Goal: Task Accomplishment & Management: Complete application form

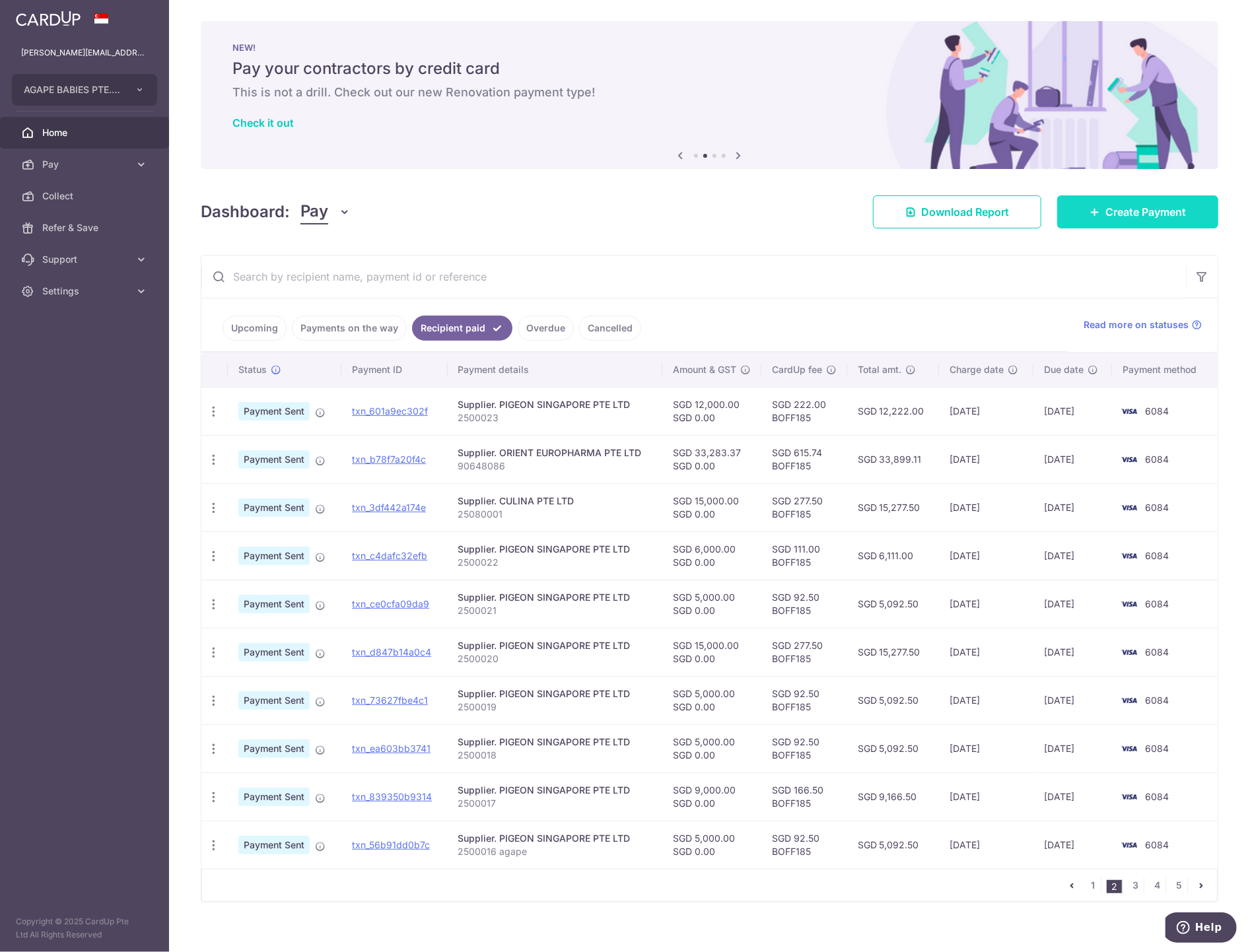
click at [1129, 211] on span "Create Payment" at bounding box center [1145, 212] width 81 height 16
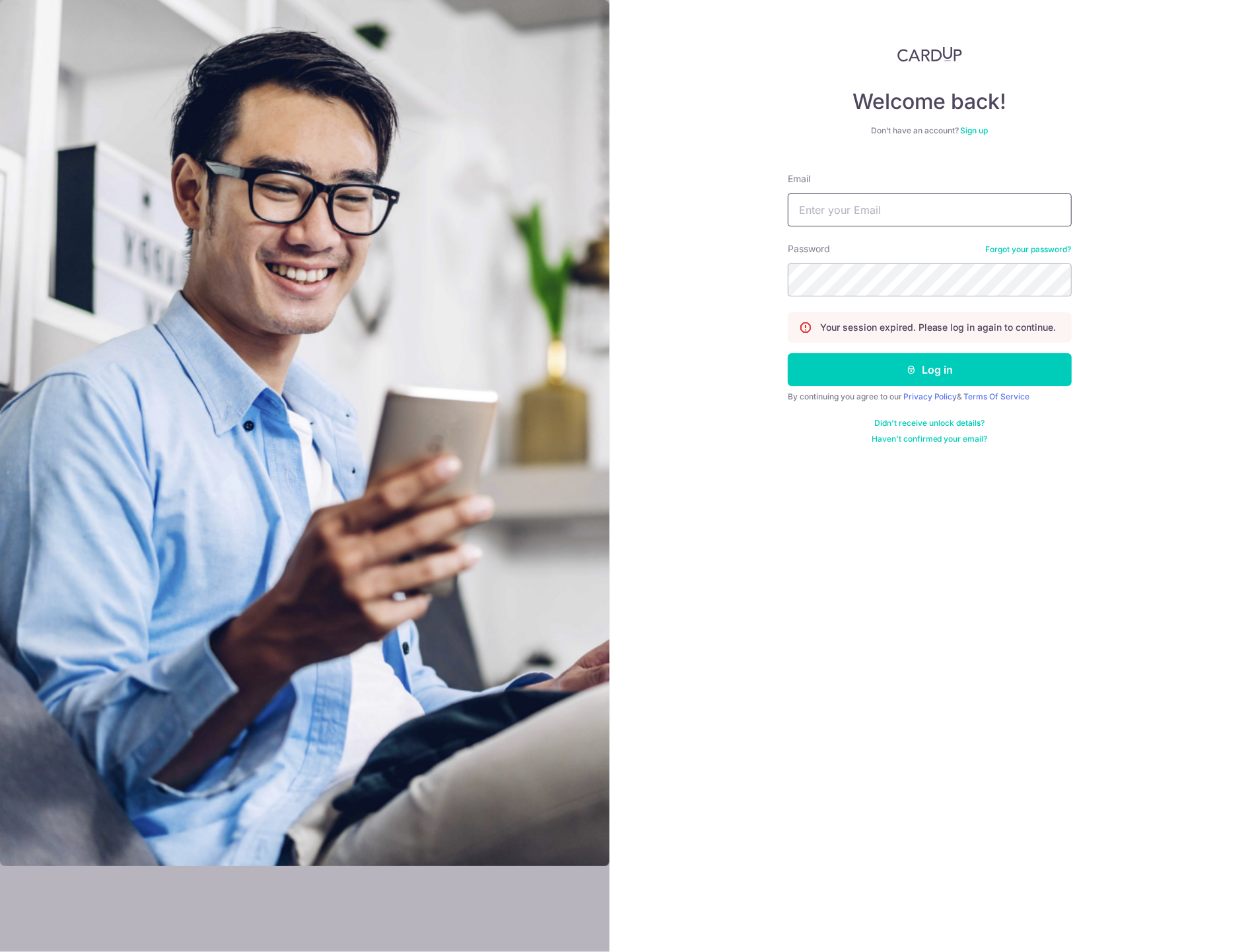
type input "karen@agapebabies.com"
click at [952, 378] on button "Log in" at bounding box center [929, 369] width 284 height 33
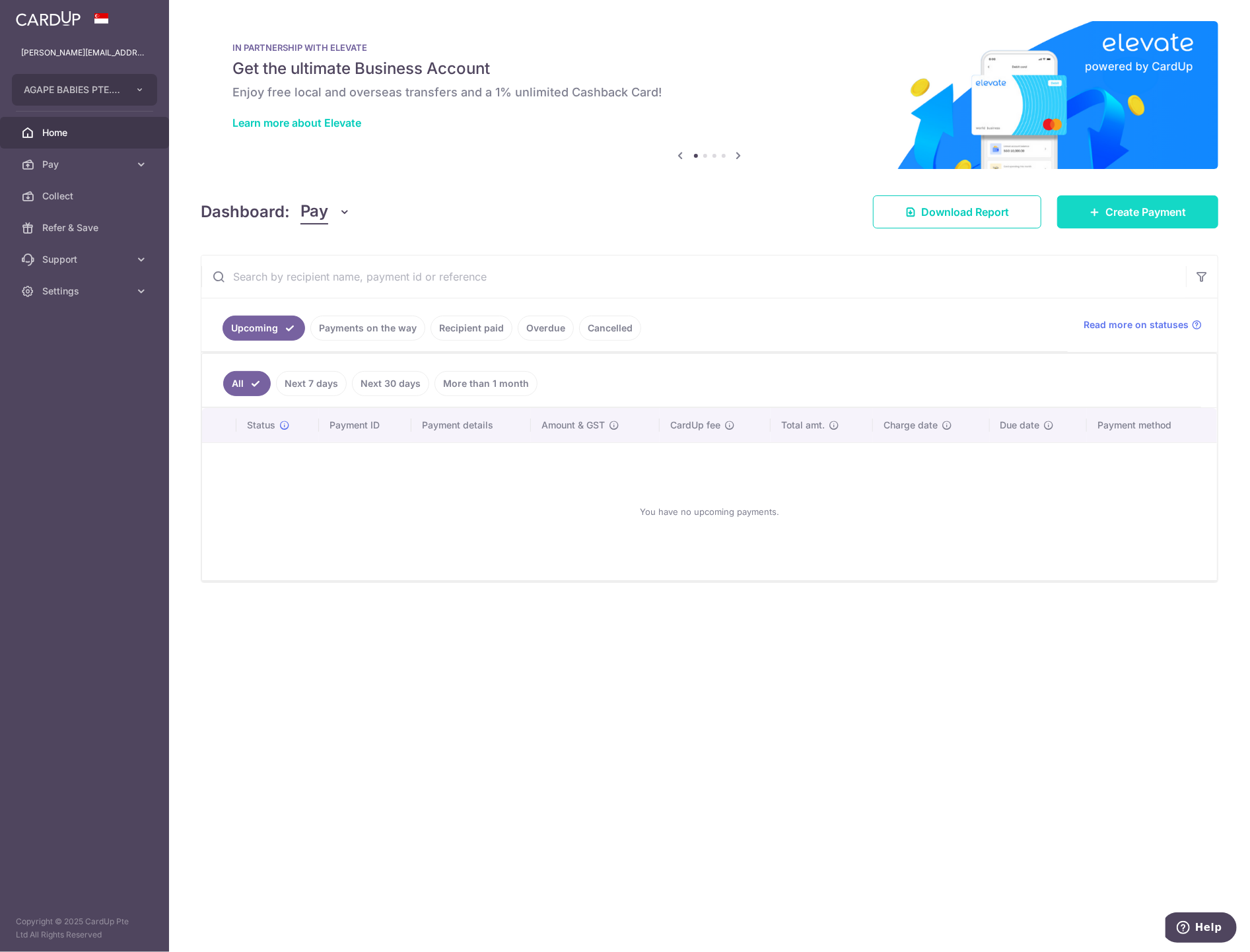
click at [1122, 210] on span "Create Payment" at bounding box center [1145, 212] width 81 height 16
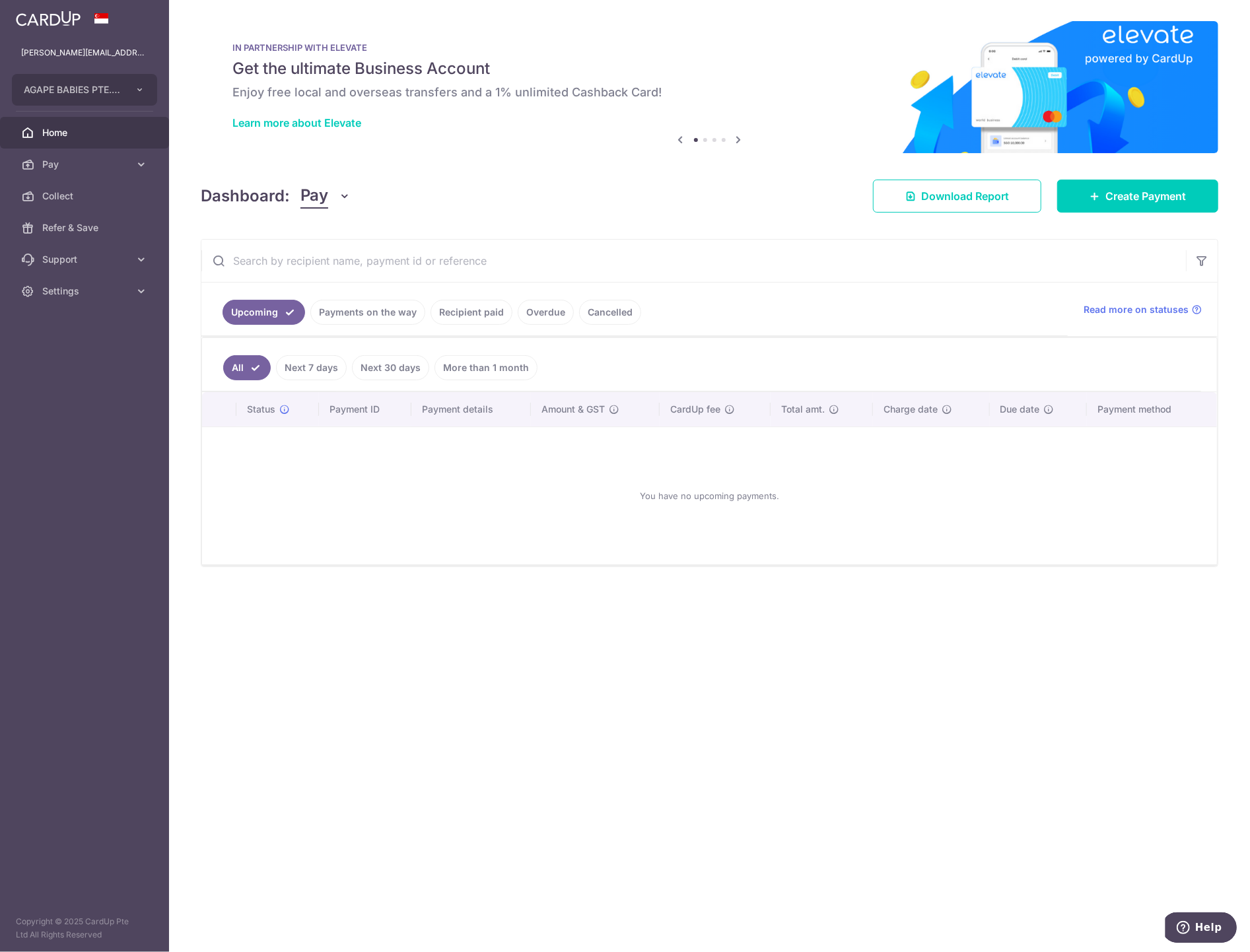
click at [489, 315] on link "Recipient paid" at bounding box center [471, 312] width 82 height 25
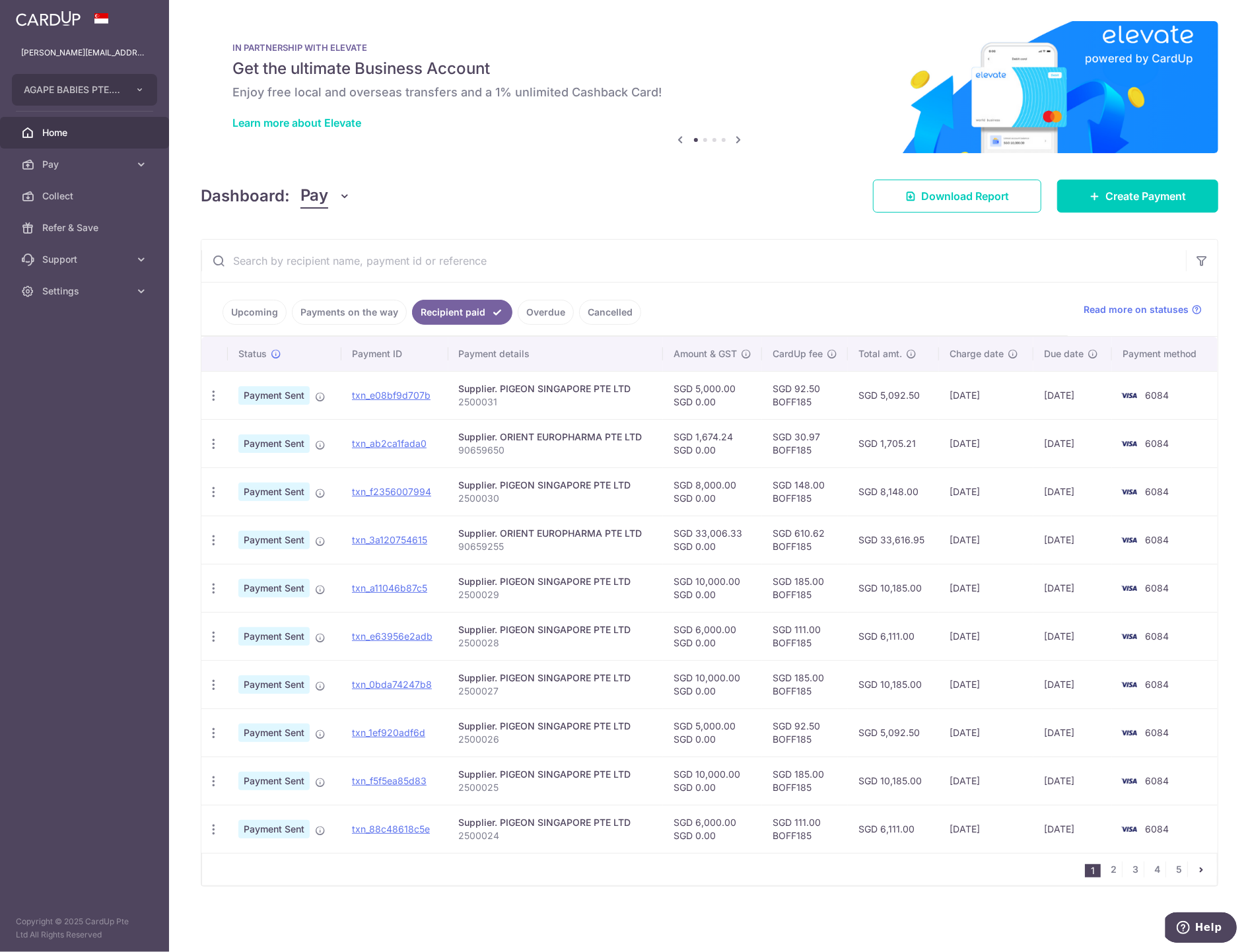
click at [795, 400] on td "SGD 92.50 BOFF185" at bounding box center [804, 395] width 86 height 48
copy td "BOFF185"
click at [356, 308] on link "Payments on the way" at bounding box center [349, 312] width 115 height 25
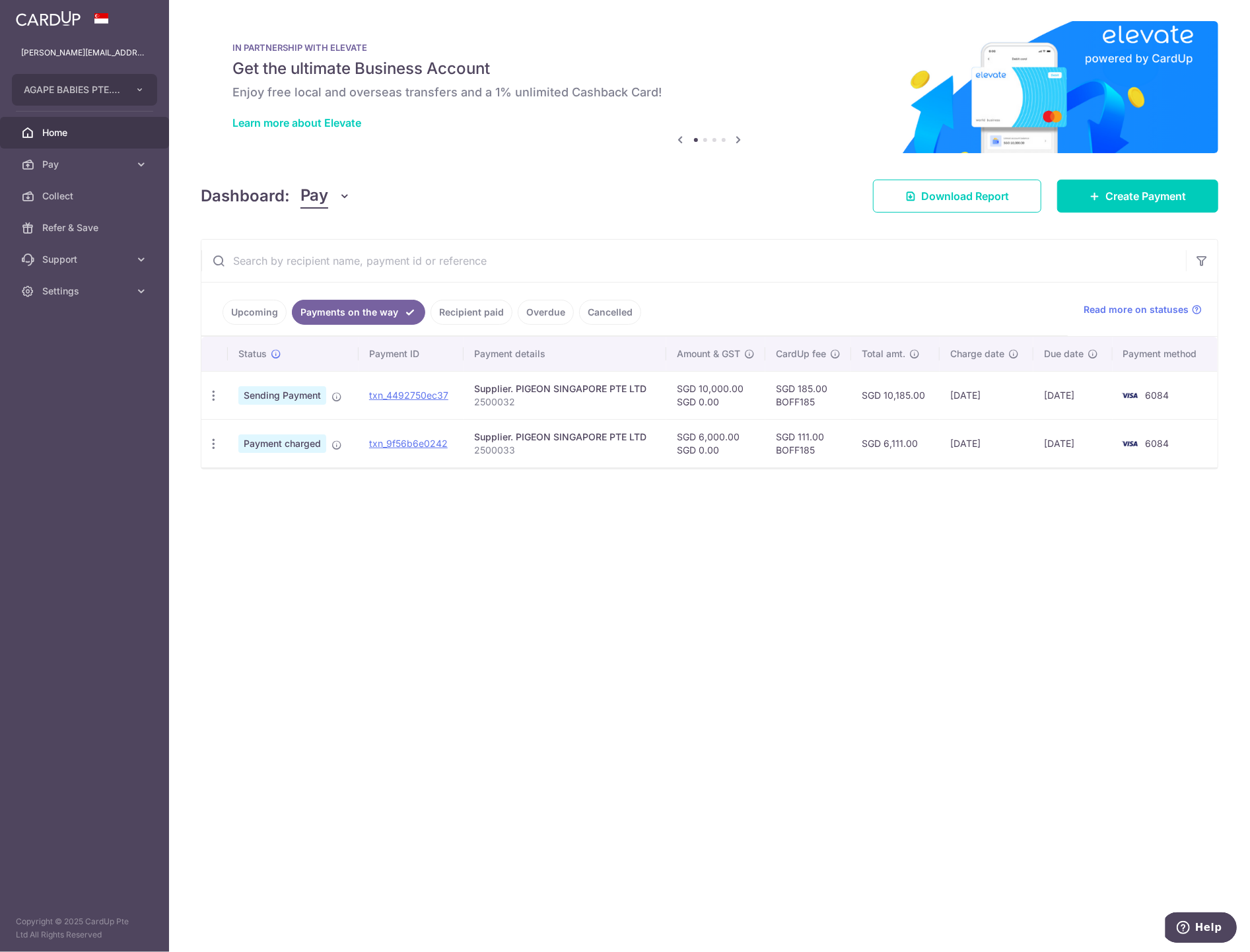
click at [252, 309] on link "Upcoming" at bounding box center [254, 312] width 64 height 25
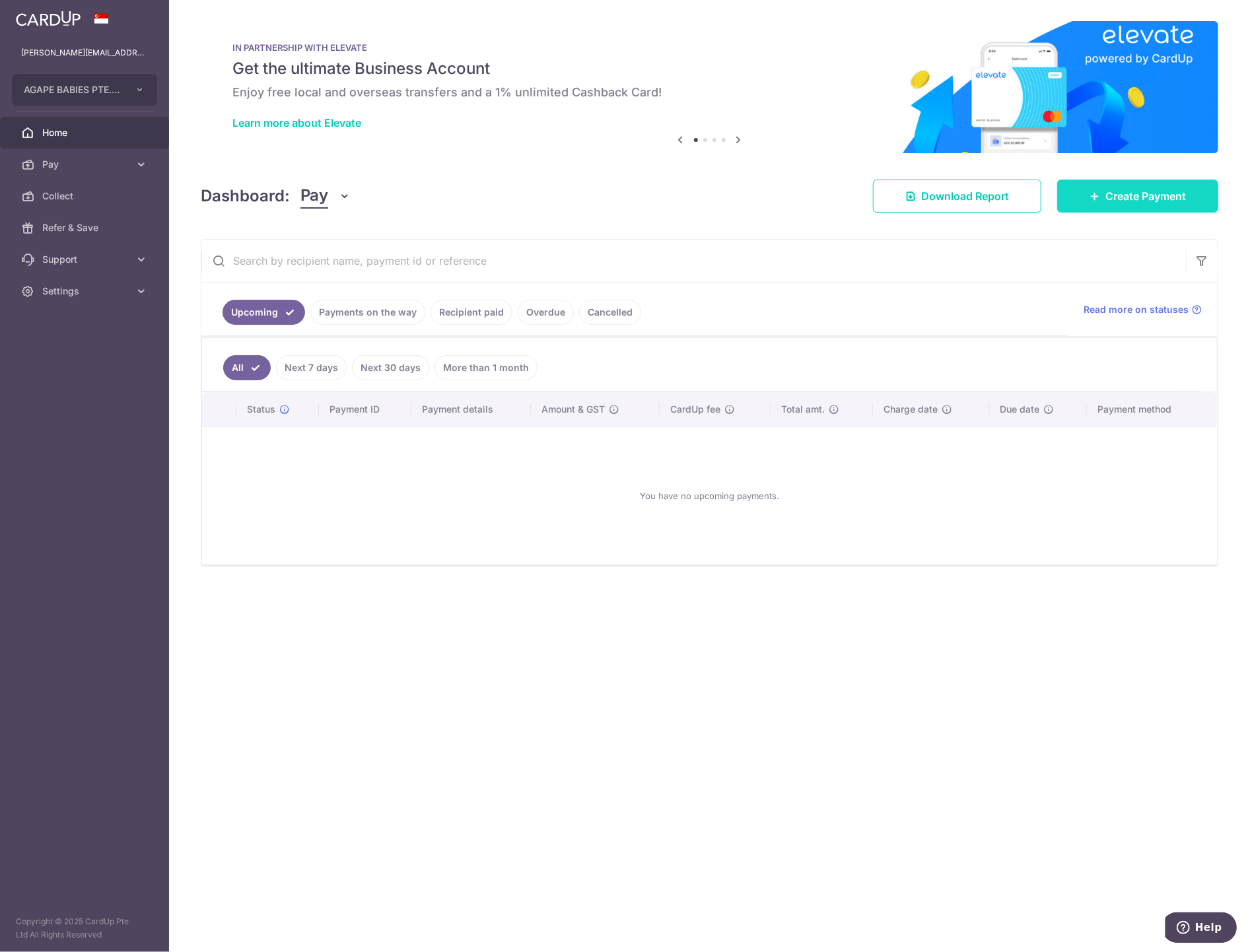
click at [1105, 199] on span "Create Payment" at bounding box center [1145, 196] width 81 height 16
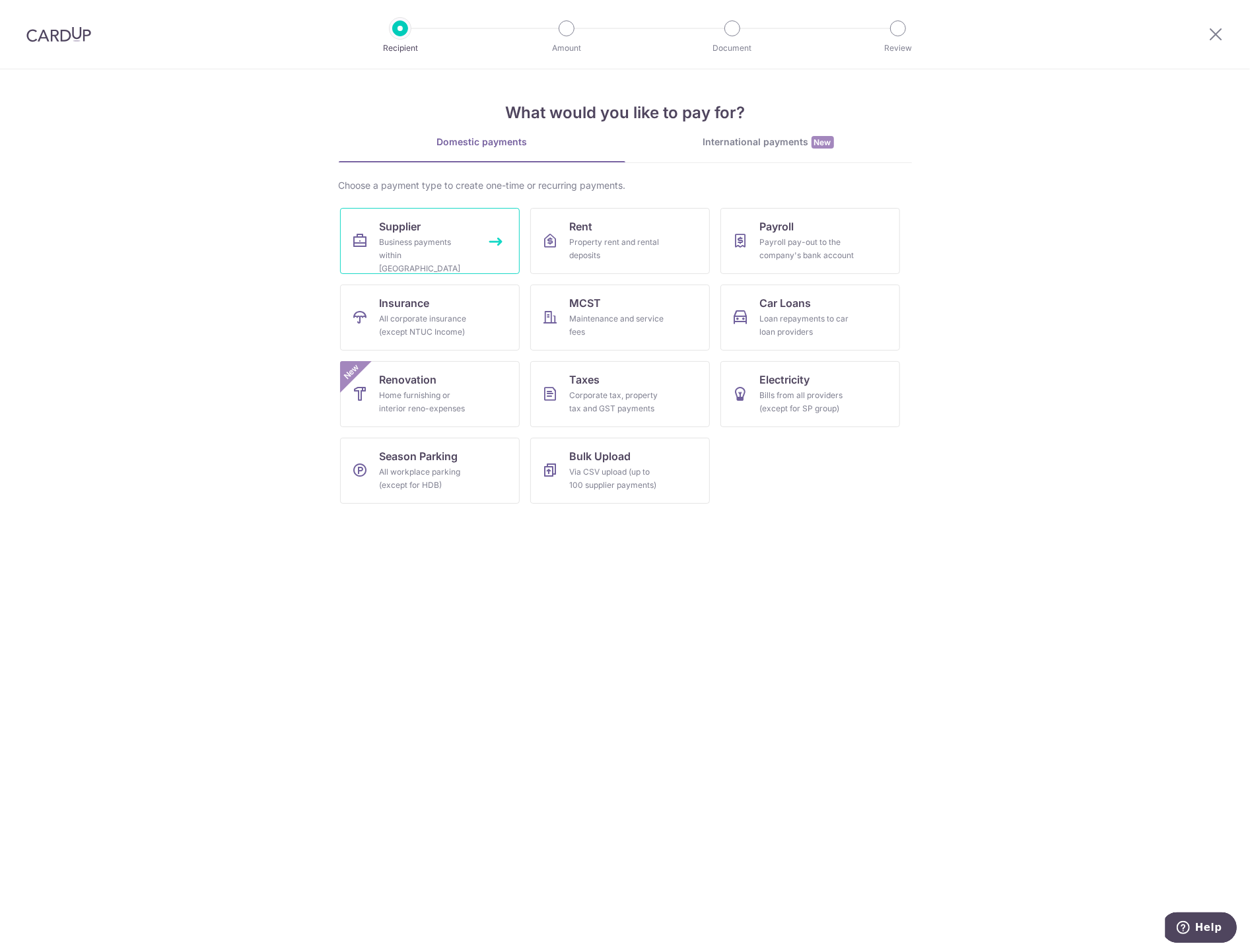
click at [458, 234] on link "Supplier Business payments within Singapore" at bounding box center [430, 241] width 180 height 66
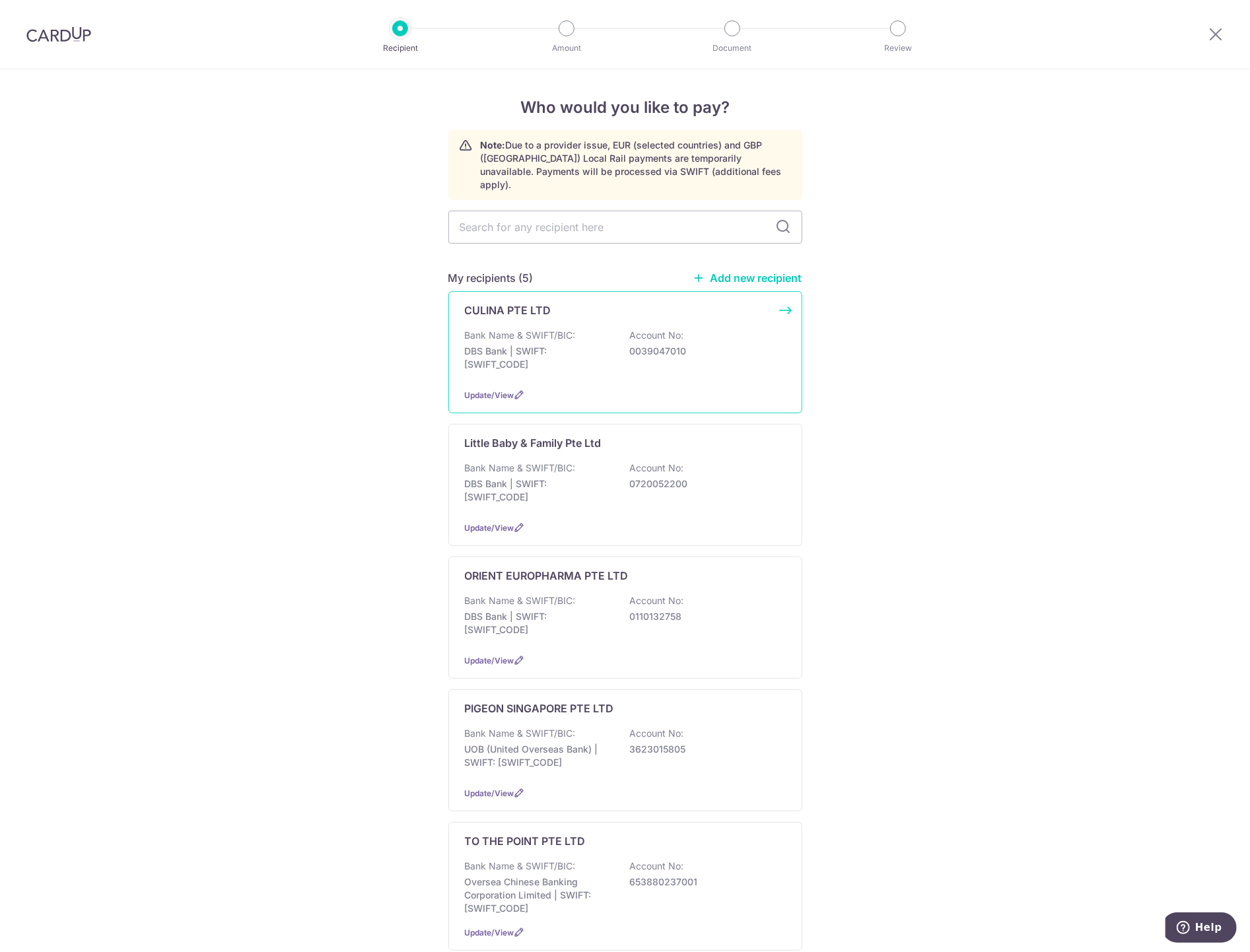
click at [526, 329] on p "Bank Name & SWIFT/BIC:" at bounding box center [520, 335] width 111 height 13
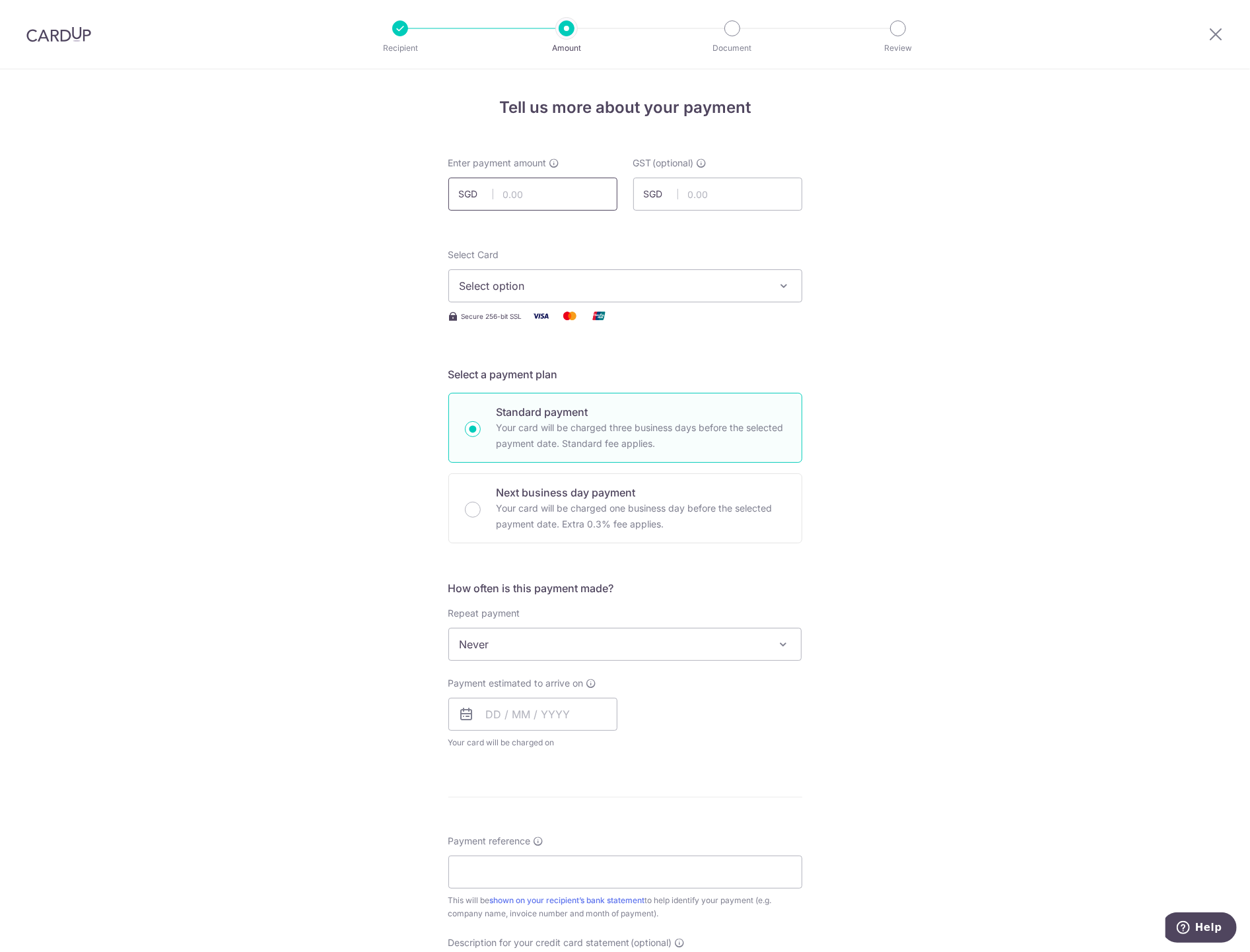
click at [531, 195] on input "text" at bounding box center [532, 194] width 169 height 33
type input "15,000.00"
click at [448, 244] on form "Enter payment amount SGD 15,000.00 15000.00 GST (optional) SGD Select Card Sele…" at bounding box center [625, 722] width 354 height 1133
click at [492, 273] on button "Select option" at bounding box center [625, 285] width 354 height 33
click at [535, 381] on span "**** 6084" at bounding box center [516, 379] width 51 height 16
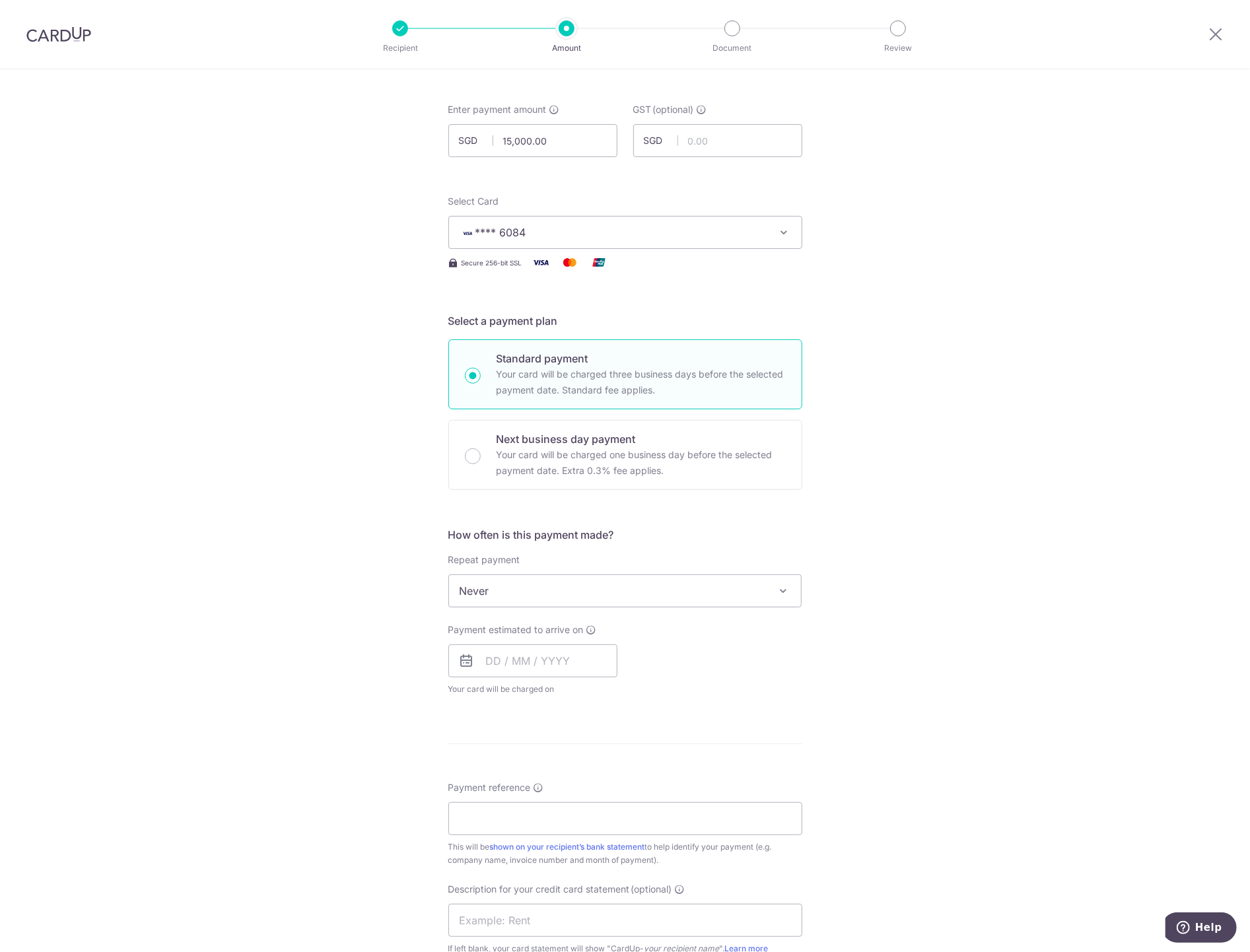
scroll to position [73, 0]
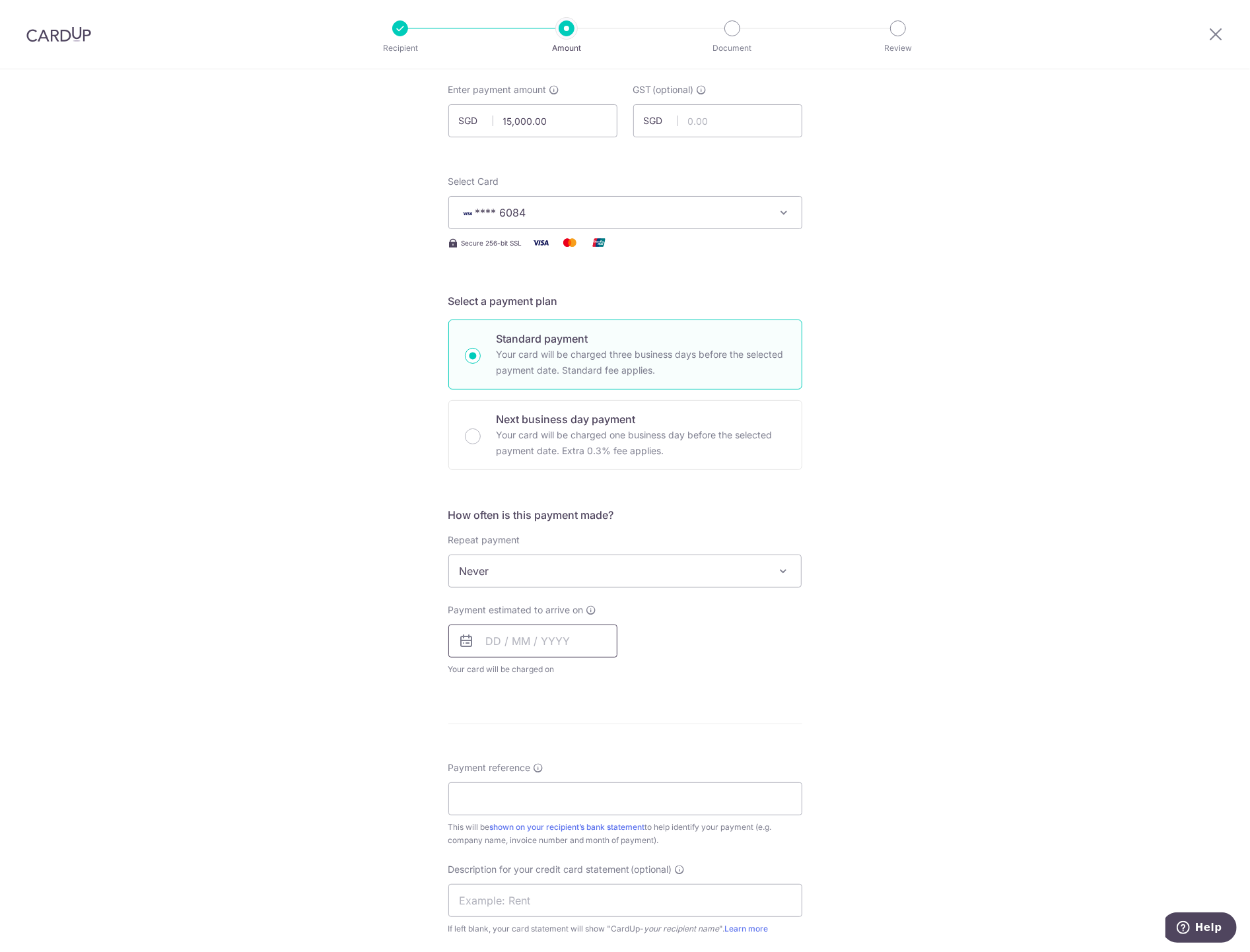
click at [527, 629] on input "text" at bounding box center [532, 640] width 169 height 33
click at [575, 786] on link "16" at bounding box center [581, 787] width 21 height 21
type input "16/10/2025"
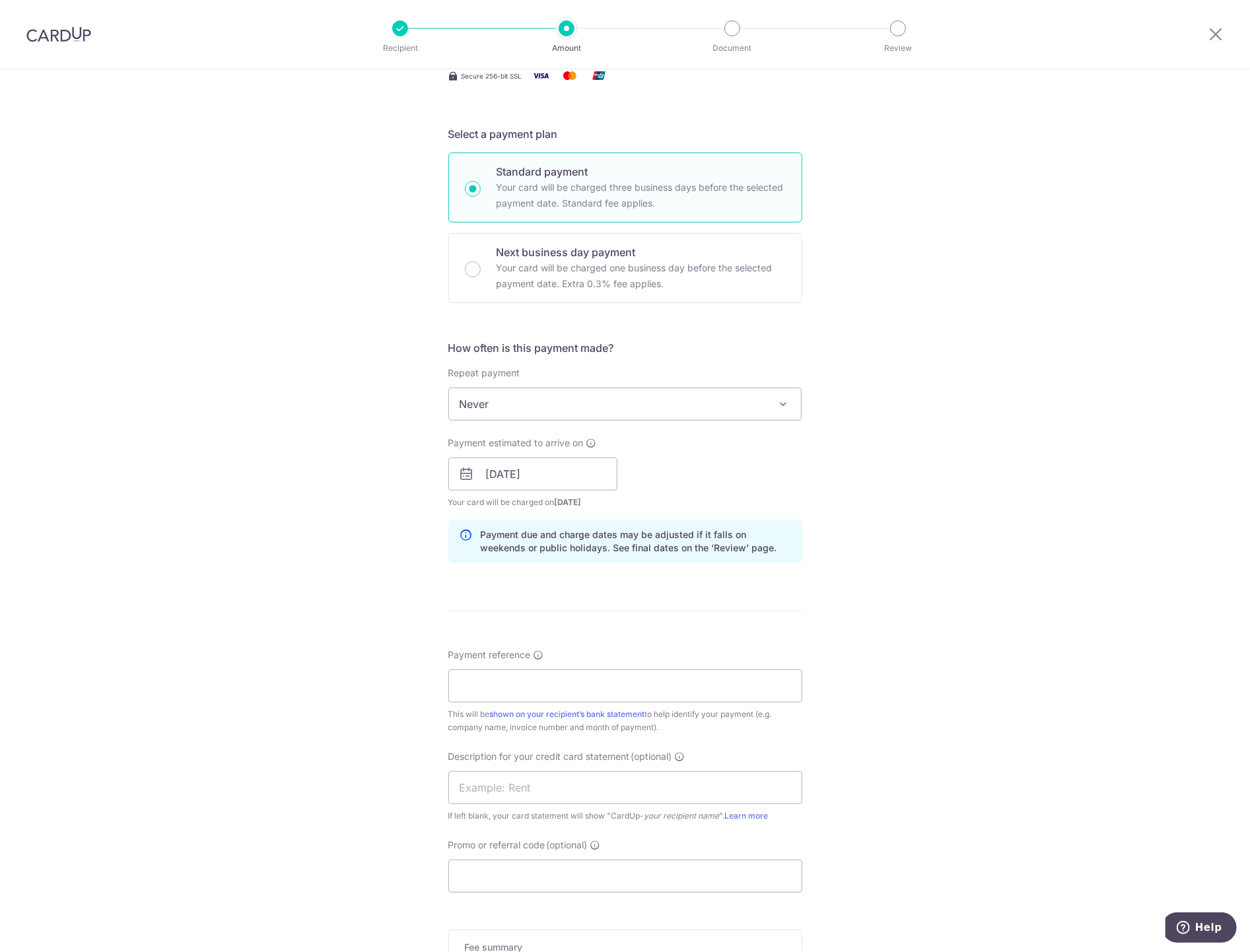
scroll to position [293, 0]
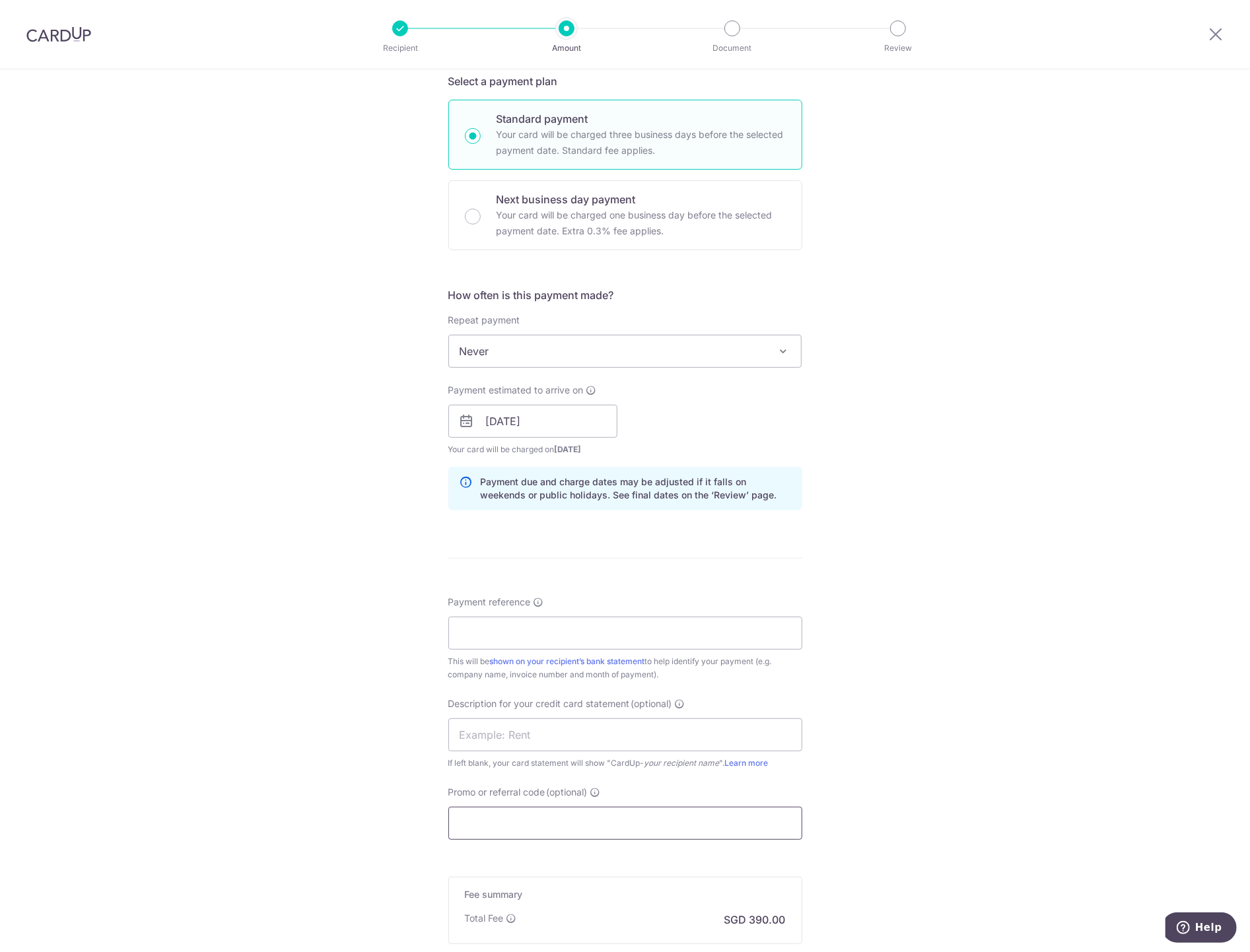
click at [526, 813] on input "Promo or referral code (optional)" at bounding box center [625, 822] width 354 height 33
paste input "BOFF185"
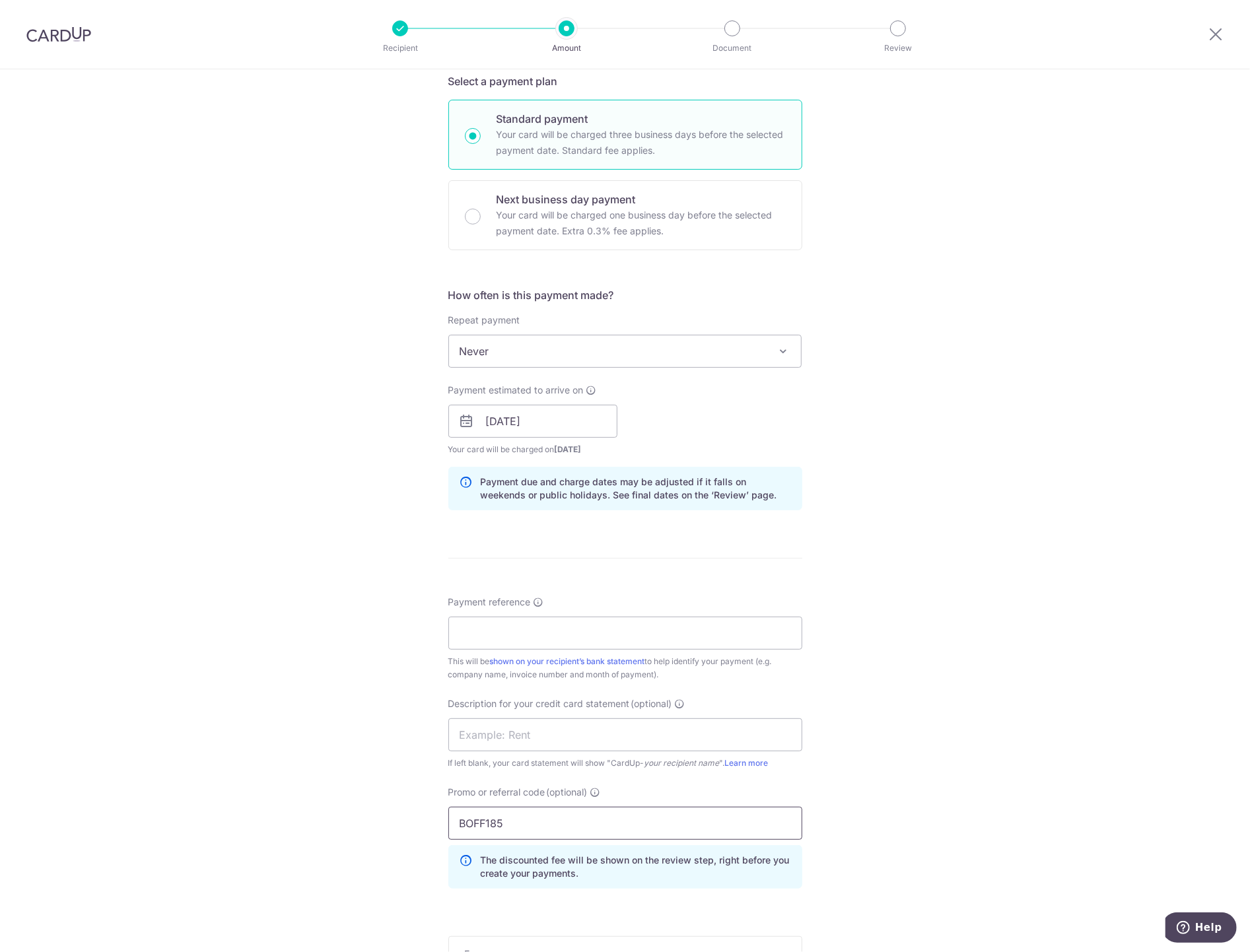
type input "BOFF185"
click at [492, 632] on input "Payment reference" at bounding box center [625, 633] width 354 height 33
click at [489, 631] on input "Payment reference" at bounding box center [625, 633] width 354 height 33
click at [489, 632] on input "25100006" at bounding box center [625, 633] width 354 height 33
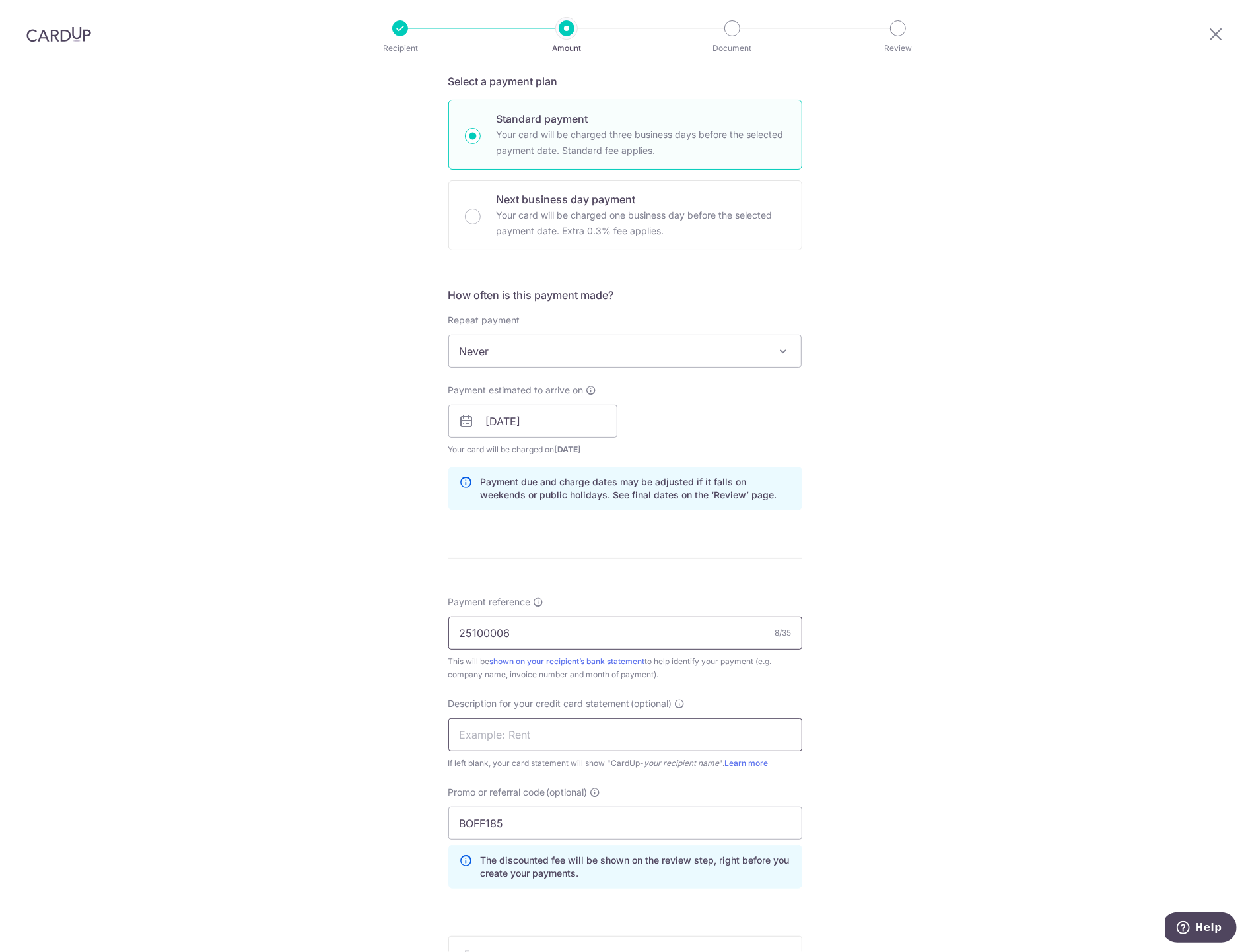
type input "25100006"
click at [476, 736] on input "text" at bounding box center [625, 734] width 354 height 33
paste input "25100006"
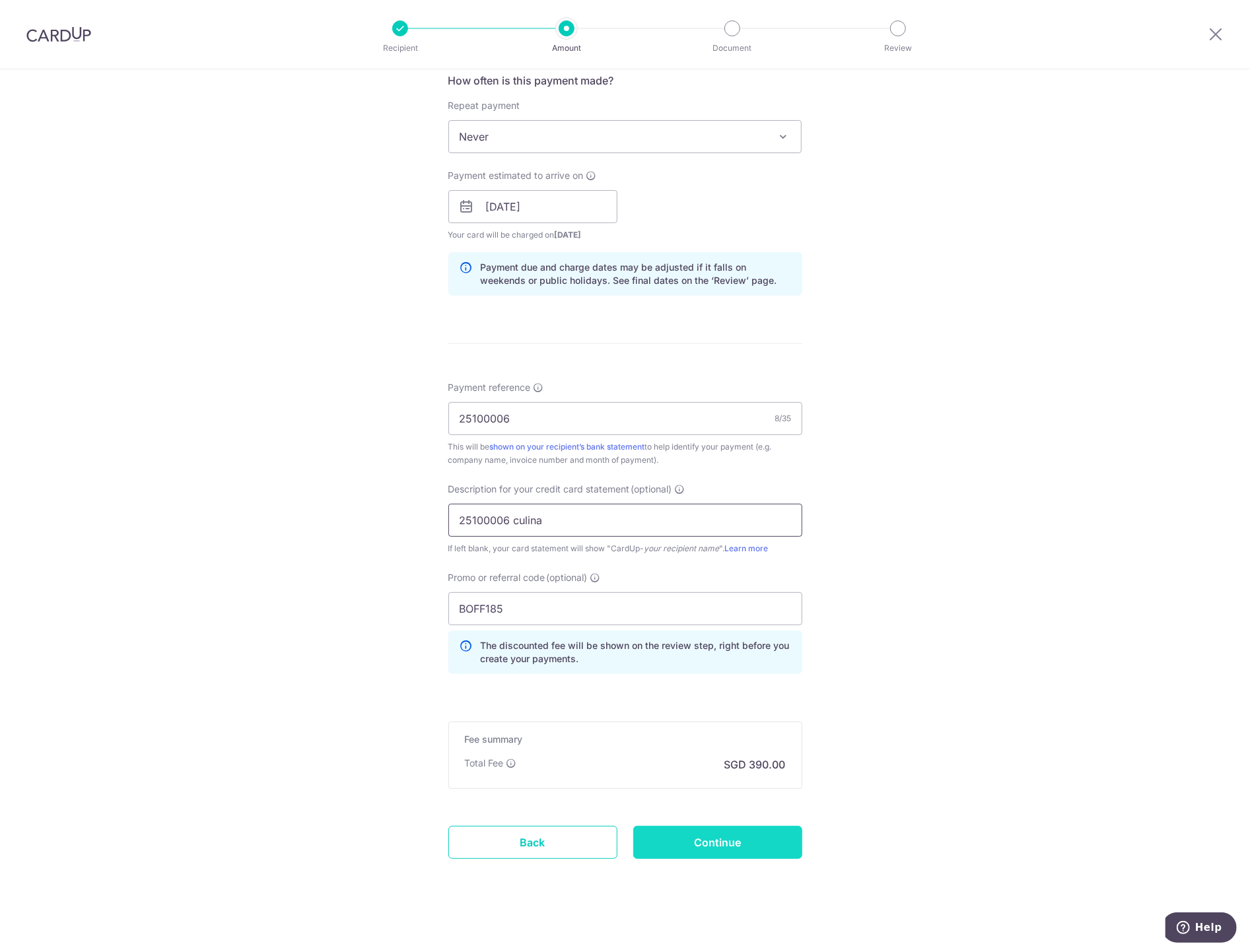
scroll to position [510, 0]
type input "25100006 culina"
click at [751, 842] on input "Continue" at bounding box center [717, 839] width 169 height 33
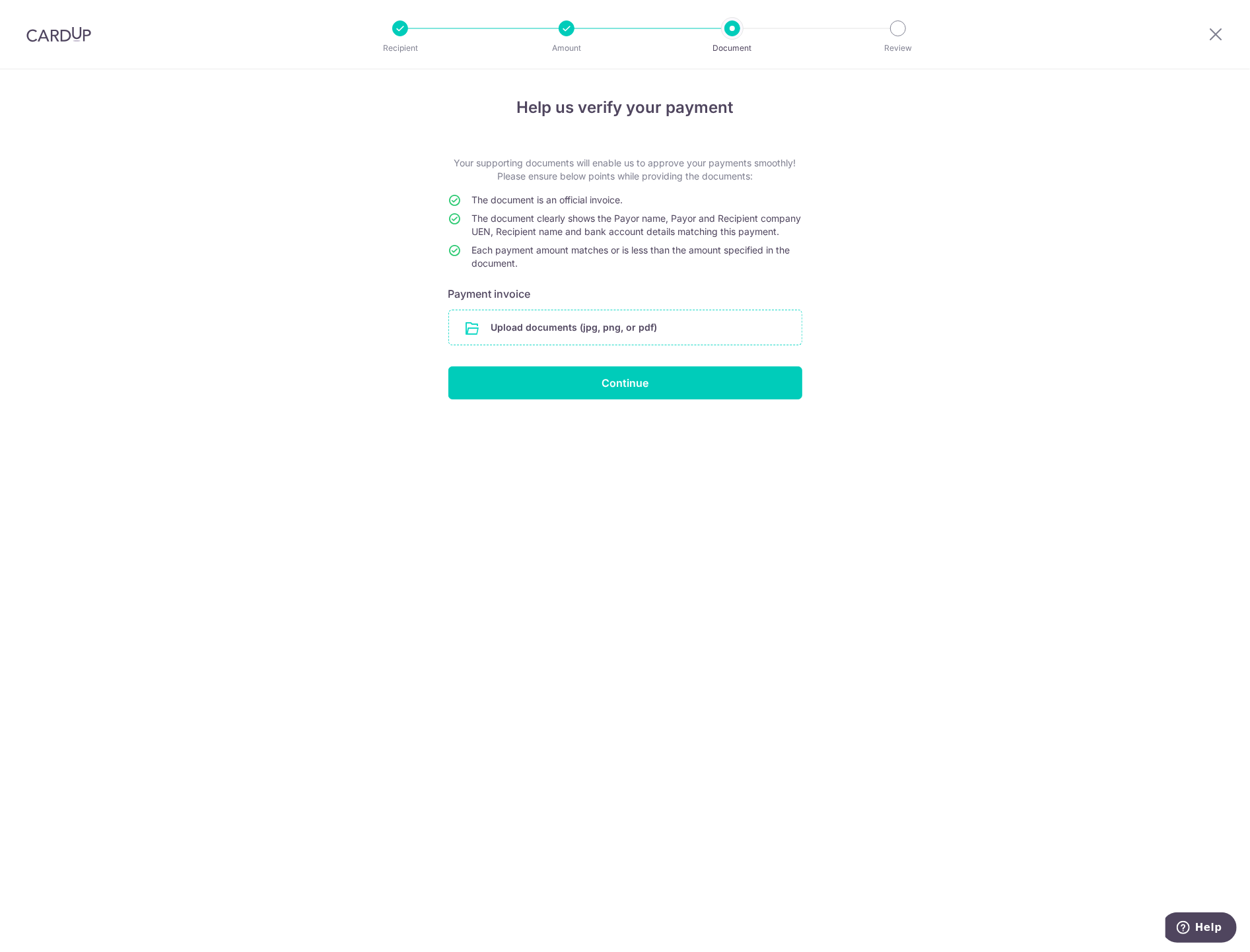
click at [595, 339] on input "file" at bounding box center [625, 327] width 352 height 34
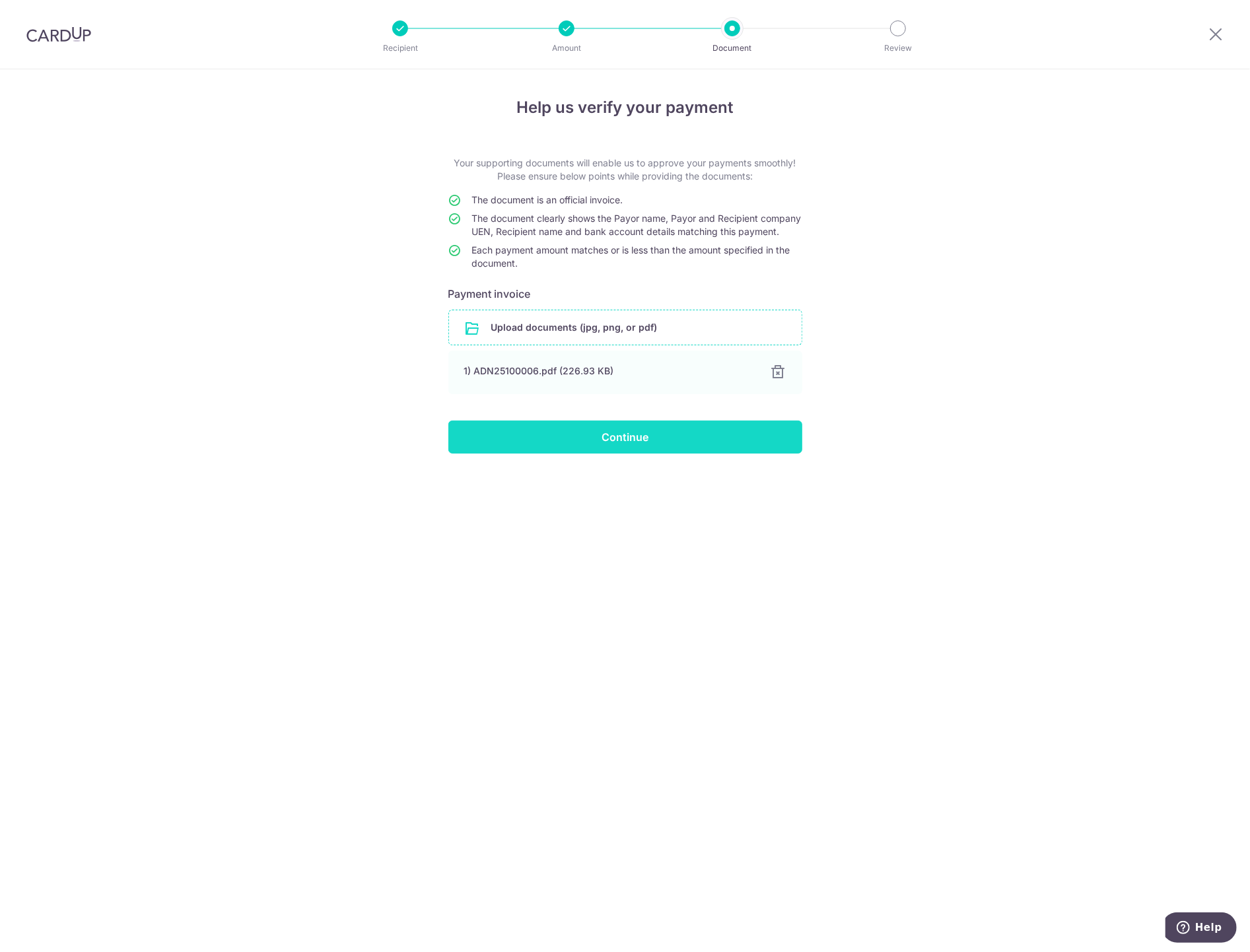
click at [644, 444] on input "Continue" at bounding box center [625, 436] width 354 height 33
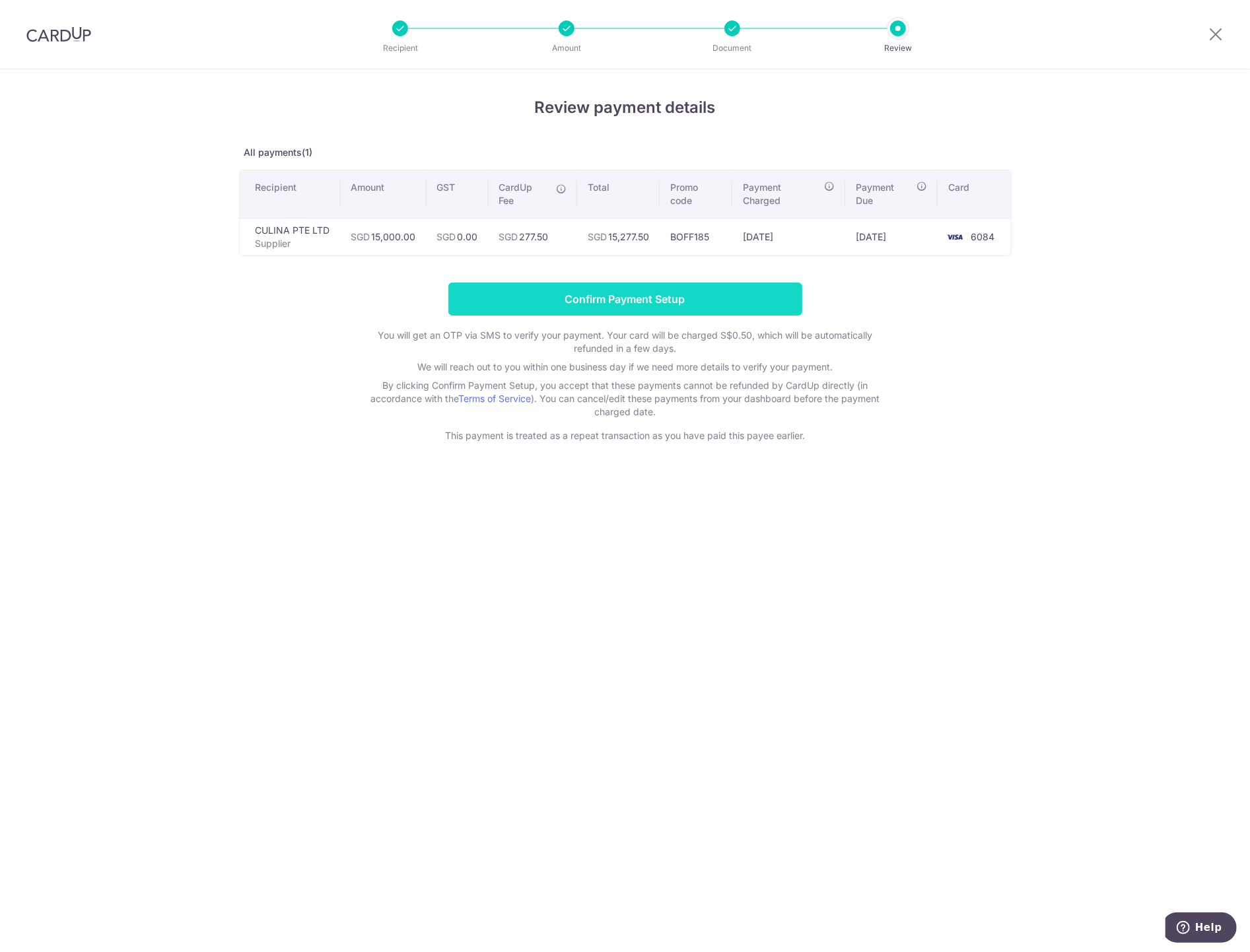
click at [652, 286] on input "Confirm Payment Setup" at bounding box center [625, 299] width 354 height 33
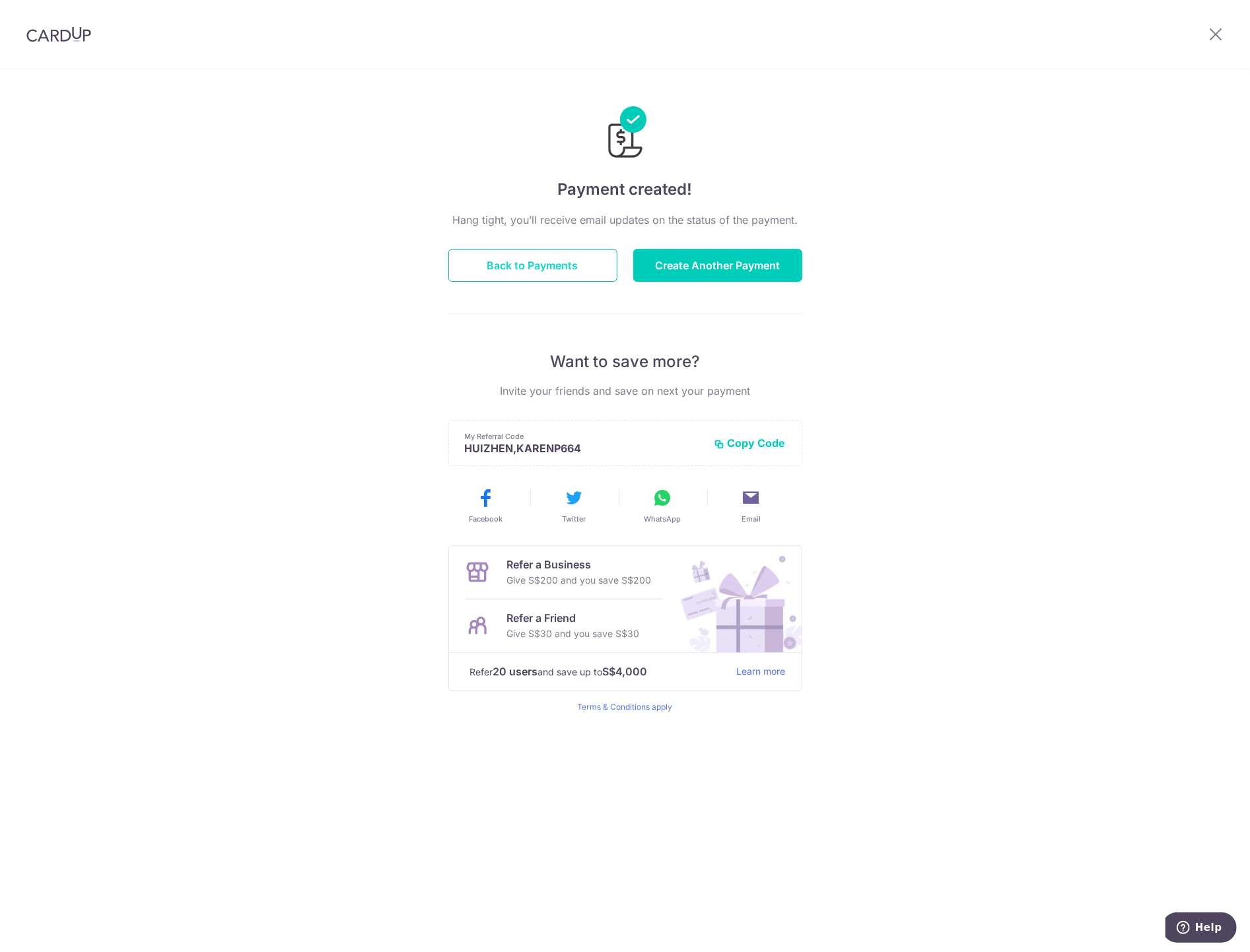
click at [575, 262] on button "Back to Payments" at bounding box center [532, 265] width 169 height 33
